Goal: Task Accomplishment & Management: Use online tool/utility

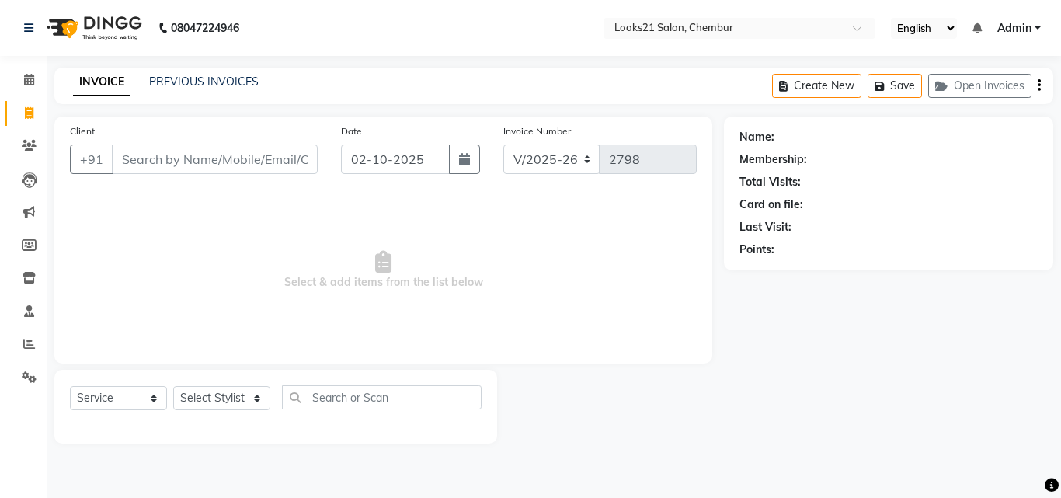
select select "844"
select select "service"
click at [161, 162] on input "Client" at bounding box center [215, 160] width 206 height 30
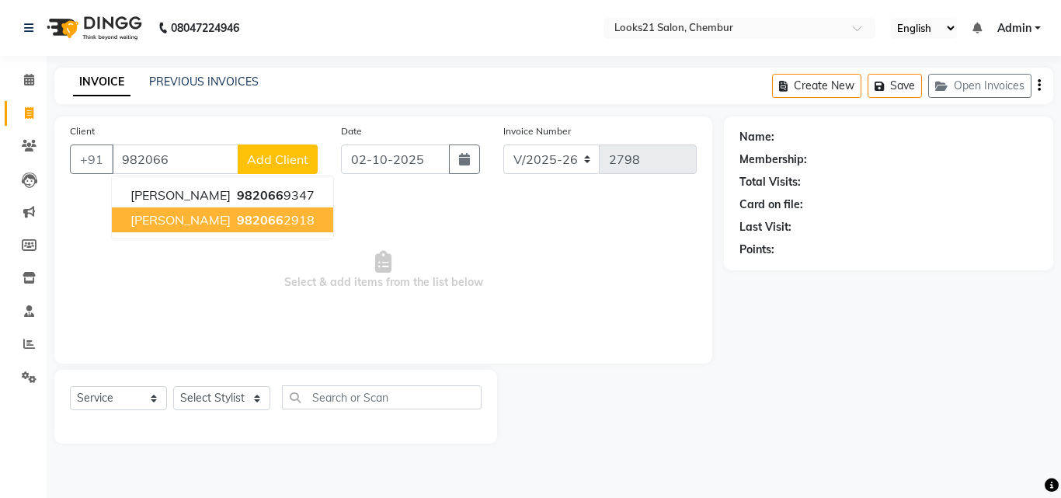
click at [199, 217] on span "[PERSON_NAME]" at bounding box center [181, 220] width 100 height 16
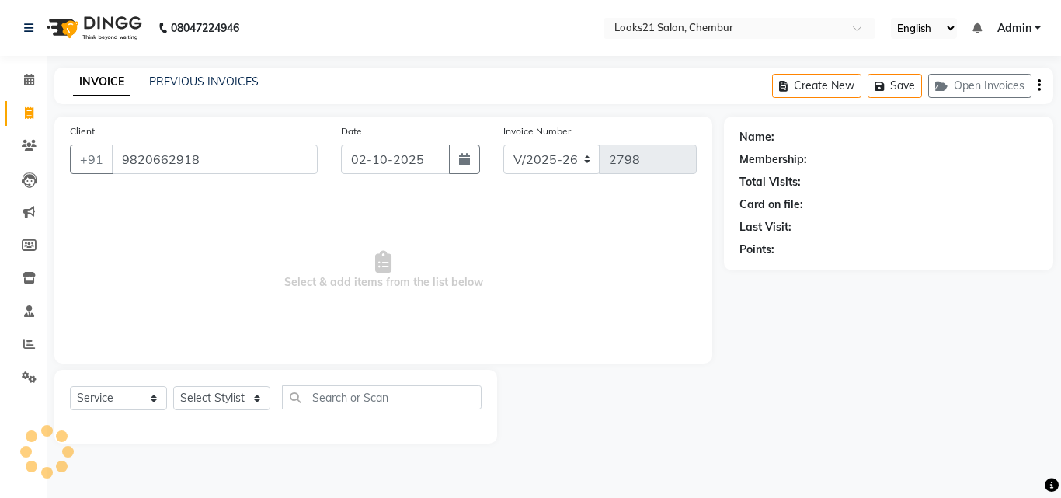
type input "9820662918"
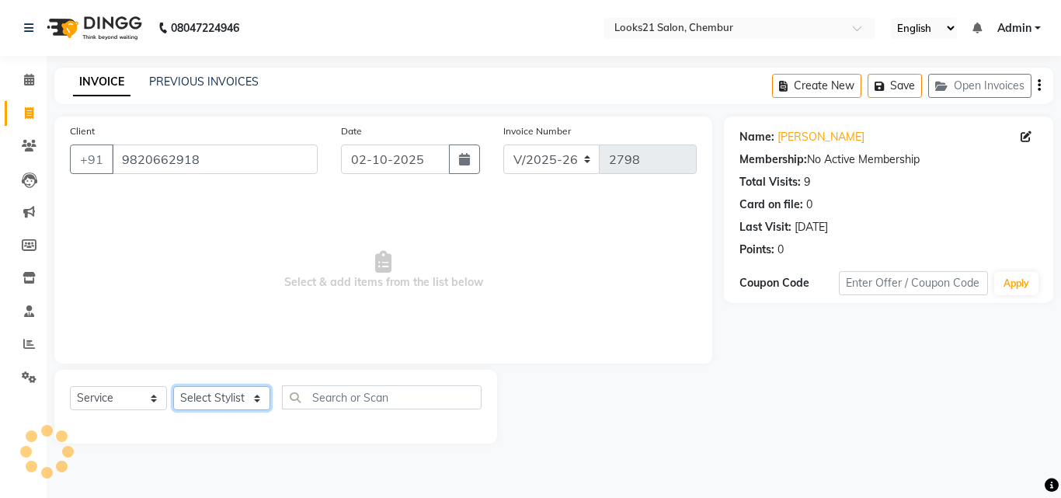
click at [209, 394] on select "Select Stylist [PERSON_NAME] LOOKS 21 [PERSON_NAME] [PERSON_NAME] [PERSON_NAME]…" at bounding box center [221, 398] width 97 height 24
select select "13883"
click at [173, 386] on select "Select Stylist [PERSON_NAME] LOOKS 21 [PERSON_NAME] [PERSON_NAME] [PERSON_NAME]…" at bounding box center [221, 398] width 97 height 24
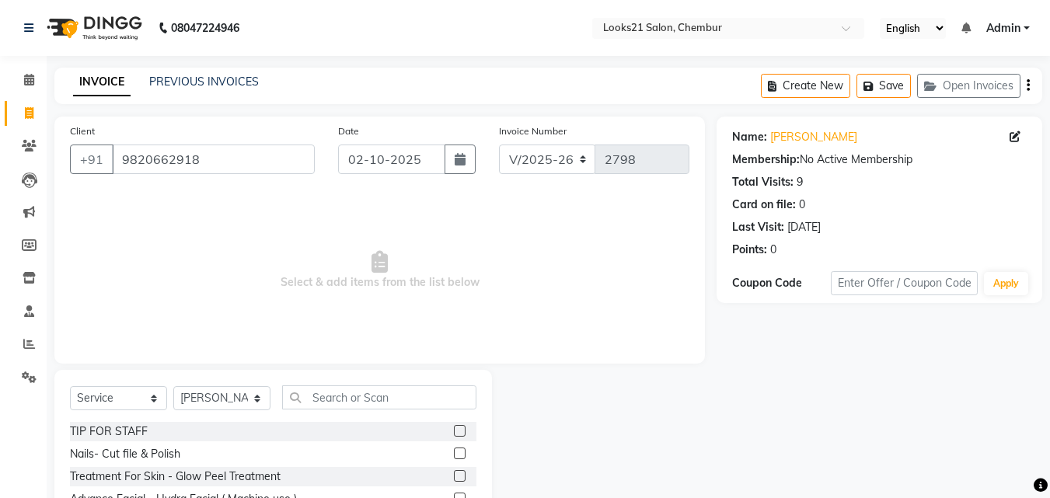
click at [212, 327] on span "Select & add items from the list below" at bounding box center [379, 270] width 619 height 155
click at [324, 403] on input "text" at bounding box center [379, 397] width 194 height 24
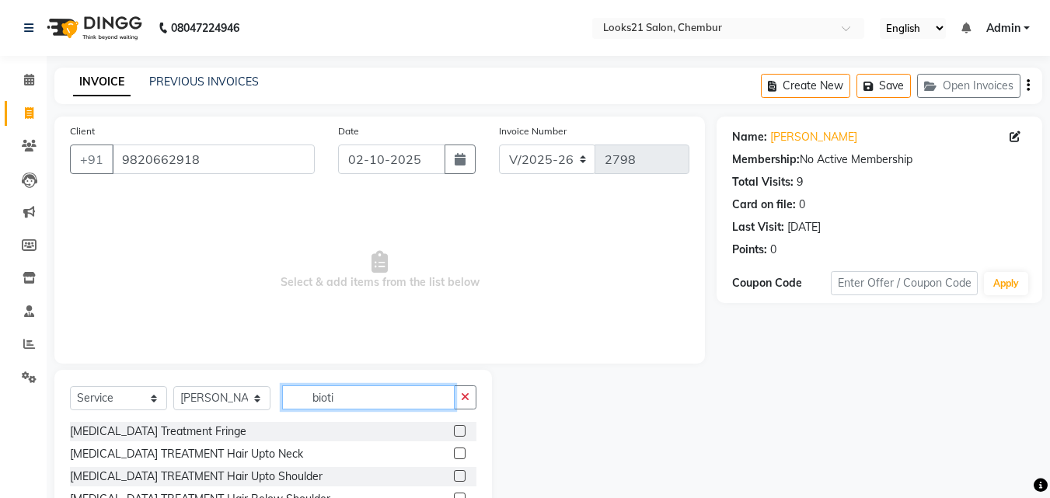
scroll to position [79, 0]
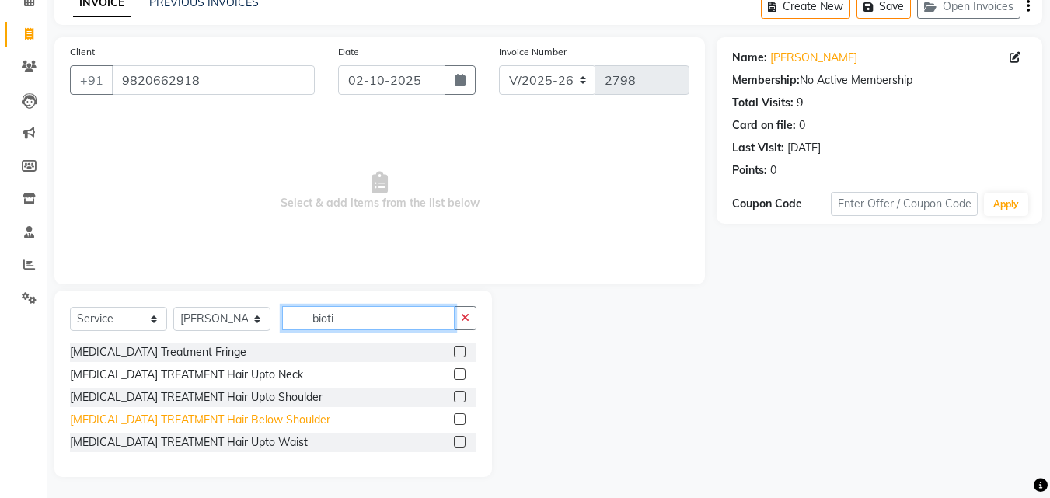
type input "bioti"
click at [210, 423] on div "[MEDICAL_DATA] TREATMENT Hair Below Shoulder" at bounding box center [200, 420] width 260 height 16
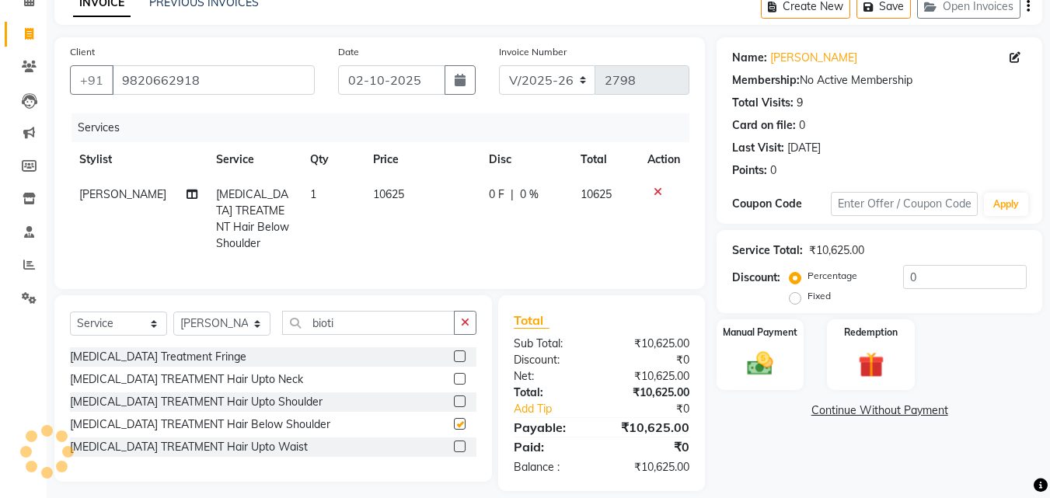
checkbox input "false"
click at [396, 193] on td "10625" at bounding box center [422, 219] width 116 height 84
select select "13883"
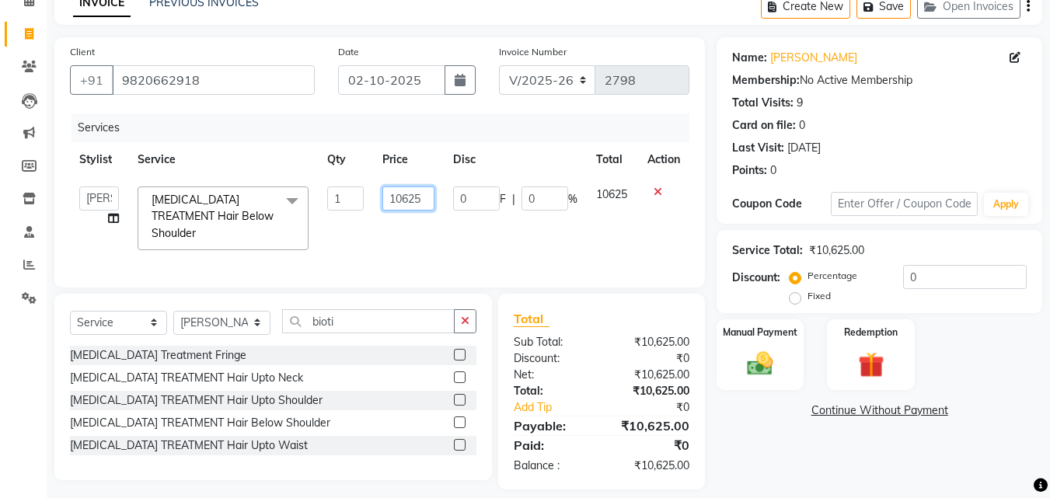
click at [430, 195] on input "10625" at bounding box center [408, 198] width 52 height 24
type input "1"
type input "8000"
click at [395, 242] on td "8000" at bounding box center [408, 218] width 71 height 82
select select "13883"
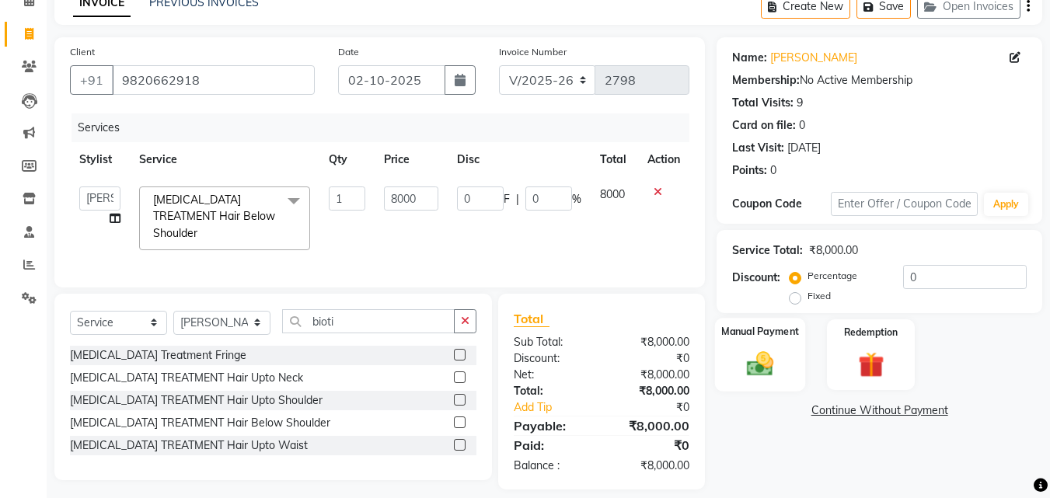
click at [780, 352] on img at bounding box center [760, 363] width 44 height 31
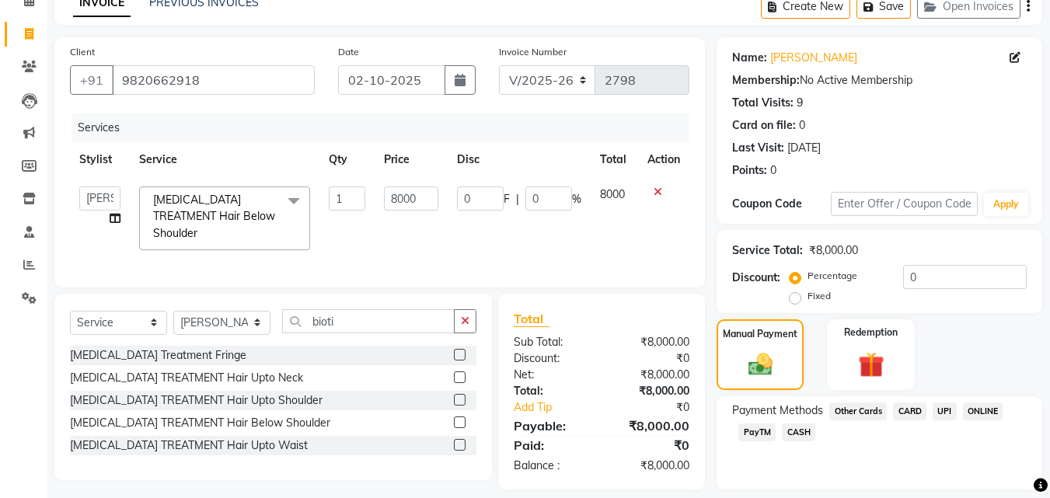
click at [916, 413] on span "CARD" at bounding box center [909, 411] width 33 height 18
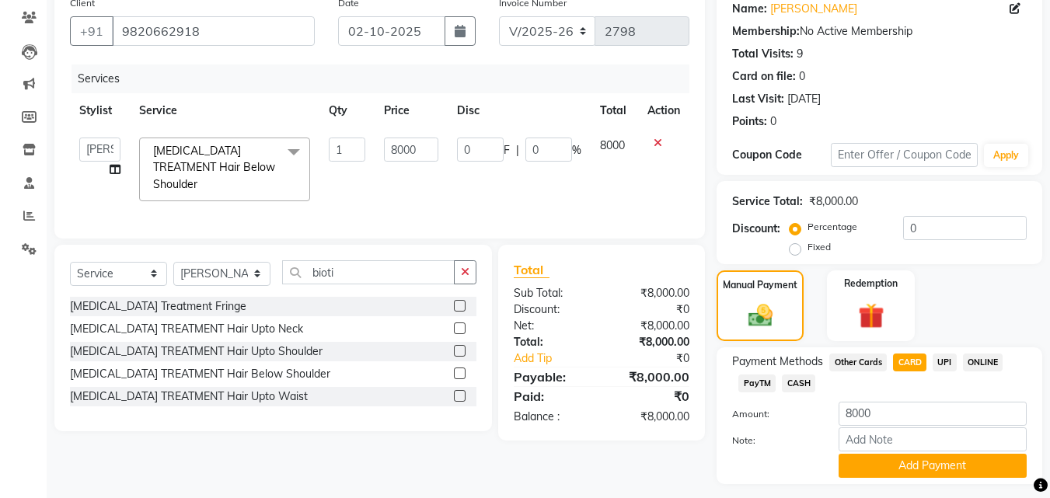
scroll to position [166, 0]
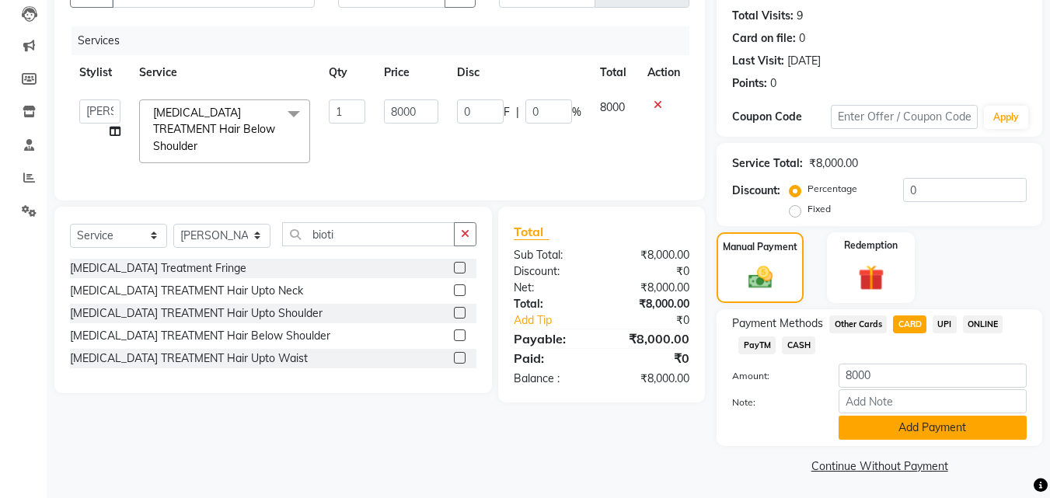
click at [951, 416] on button "Add Payment" at bounding box center [932, 428] width 188 height 24
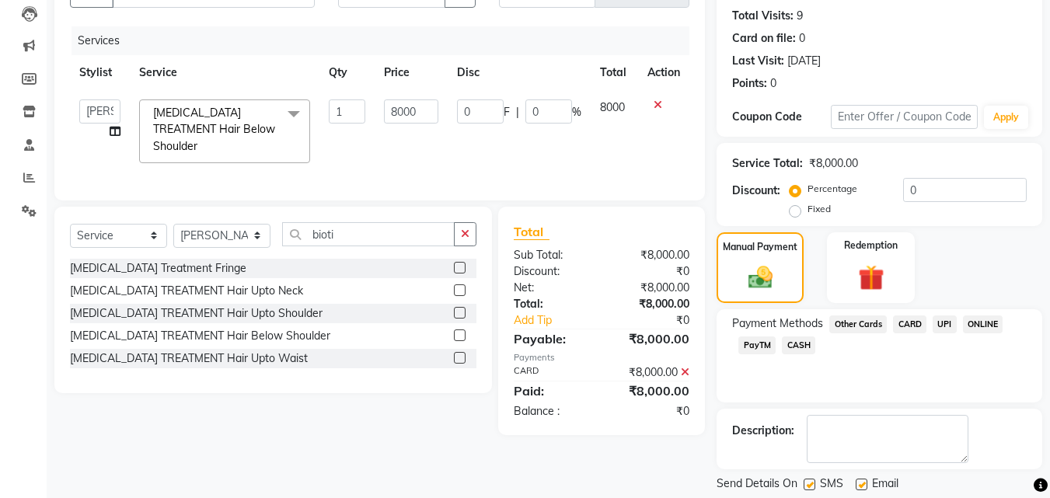
scroll to position [214, 0]
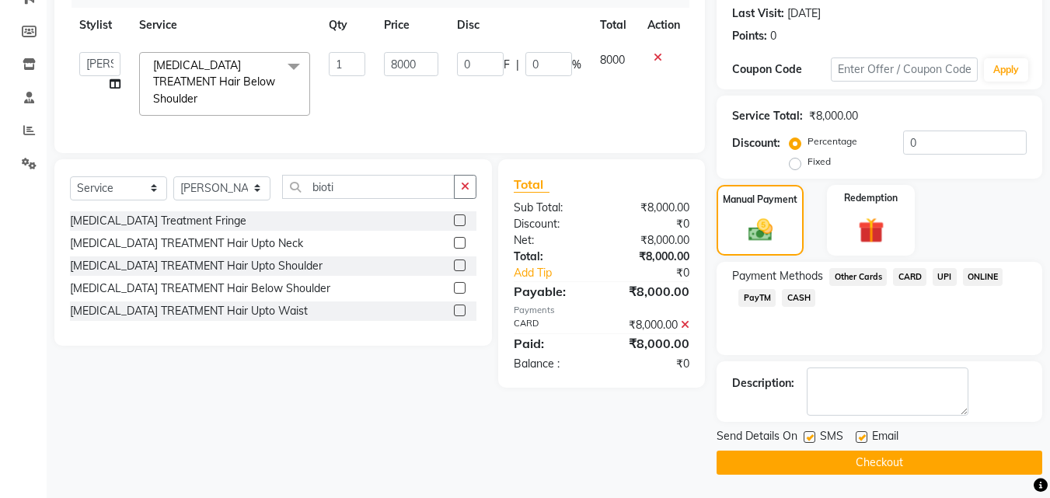
click at [971, 456] on button "Checkout" at bounding box center [879, 463] width 326 height 24
